Goal: Information Seeking & Learning: Learn about a topic

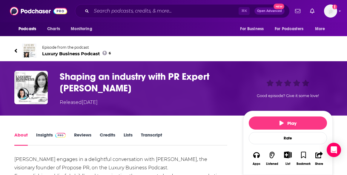
click at [44, 132] on link "Insights" at bounding box center [51, 139] width 30 height 14
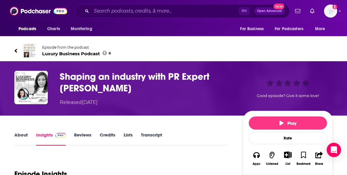
click at [19, 134] on link "About" at bounding box center [20, 139] width 13 height 14
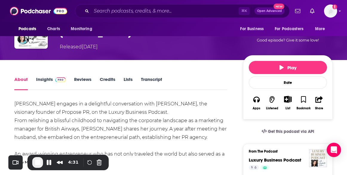
scroll to position [55, 0]
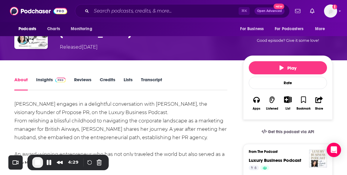
click at [21, 81] on link "About" at bounding box center [20, 84] width 13 height 14
drag, startPoint x: 42, startPoint y: 78, endPoint x: 46, endPoint y: 85, distance: 8.4
click at [42, 78] on link "Insights" at bounding box center [51, 84] width 30 height 14
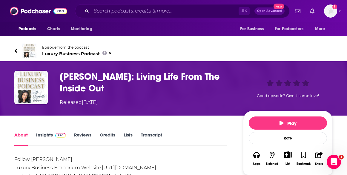
click at [44, 136] on link "Insights" at bounding box center [51, 139] width 30 height 14
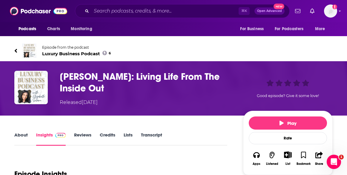
click at [23, 133] on link "About" at bounding box center [20, 139] width 13 height 14
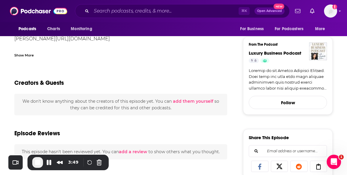
scroll to position [70, 0]
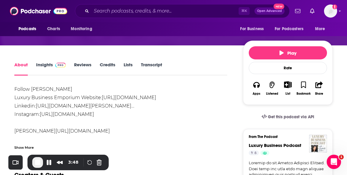
click at [47, 66] on link "Insights" at bounding box center [51, 69] width 30 height 14
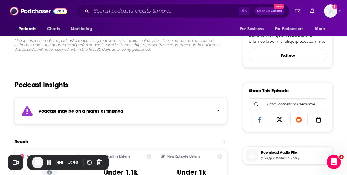
scroll to position [209, 0]
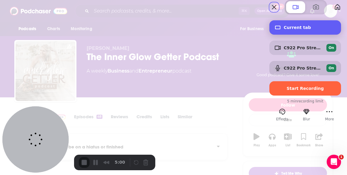
click at [296, 35] on div "Current tab" at bounding box center [305, 27] width 72 height 14
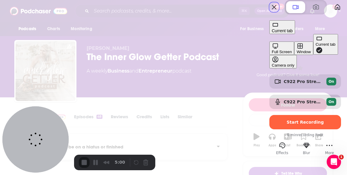
click at [294, 50] on button "Window" at bounding box center [303, 47] width 19 height 13
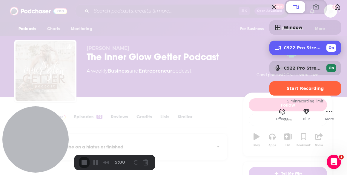
click at [284, 50] on span "C922 Pro Stream Webcam (046d:085c)" at bounding box center [302, 47] width 38 height 5
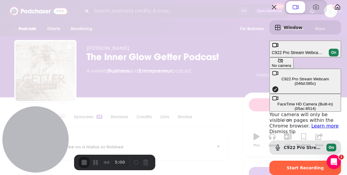
click at [269, 64] on button "No camera" at bounding box center [281, 62] width 24 height 11
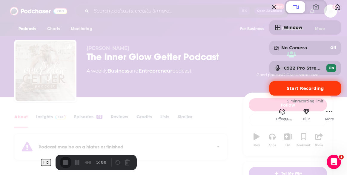
click at [288, 91] on span "Start Recording" at bounding box center [304, 88] width 37 height 5
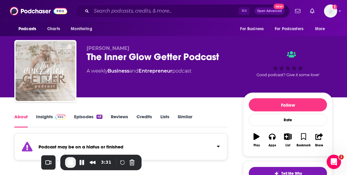
click at [26, 118] on link "About" at bounding box center [20, 121] width 13 height 14
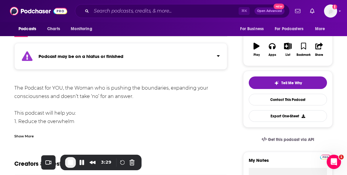
scroll to position [91, 0]
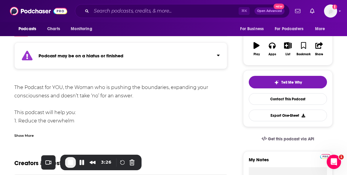
click at [23, 134] on div "Show More" at bounding box center [23, 135] width 19 height 6
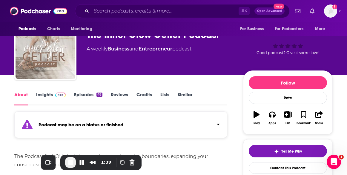
scroll to position [22, 0]
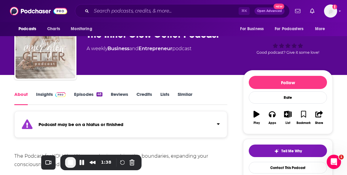
click at [67, 163] on span "End Recording" at bounding box center [70, 162] width 7 height 7
